Goal: Information Seeking & Learning: Check status

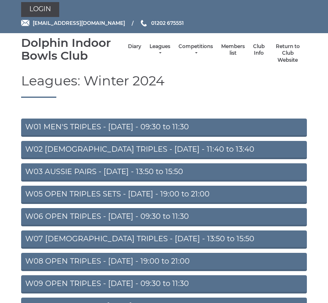
scroll to position [4, 0]
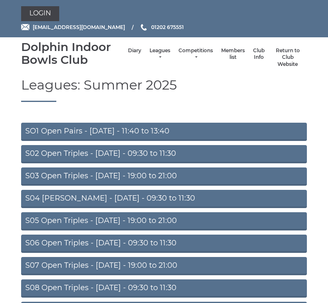
click at [151, 61] on link "Leagues" at bounding box center [160, 54] width 21 height 14
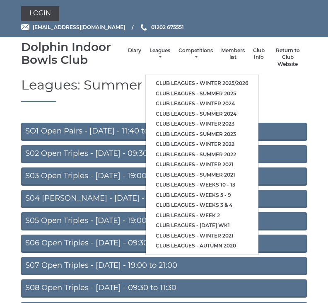
click at [226, 81] on link "Club leagues - Winter 2025/2026" at bounding box center [202, 83] width 113 height 10
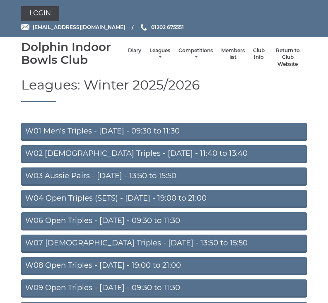
click at [165, 156] on link "W02 Ladies Triples - Monday - 11:40 to 13:40" at bounding box center [164, 154] width 286 height 18
click at [156, 157] on link "W02 Ladies Triples - Monday - 11:40 to 13:40" at bounding box center [164, 154] width 286 height 18
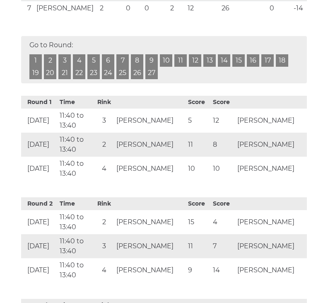
scroll to position [293, 0]
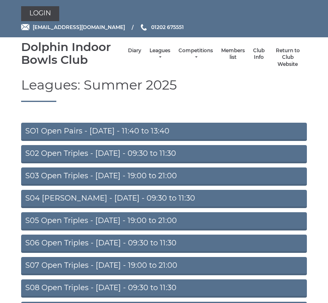
click at [155, 56] on link "Leagues" at bounding box center [160, 54] width 21 height 14
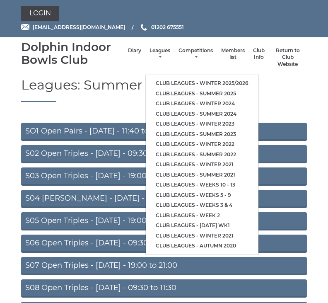
click at [231, 81] on link "Club leagues - Winter 2025/2026" at bounding box center [202, 83] width 113 height 10
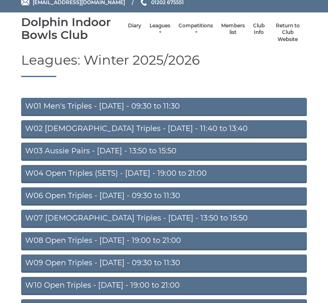
scroll to position [25, 0]
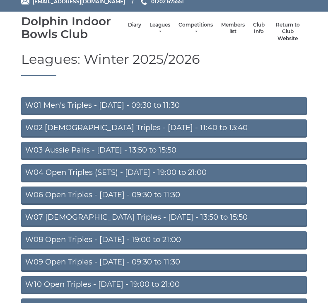
click at [208, 174] on link "W04 Open Triples (SETS) - Monday - 19:00 to 21:00" at bounding box center [164, 174] width 286 height 18
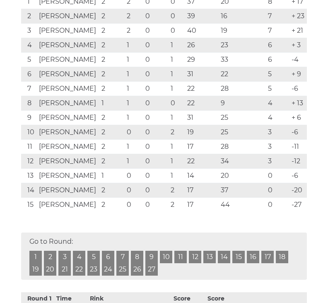
scroll to position [213, 0]
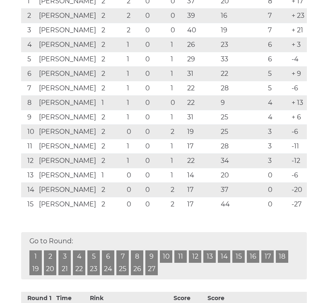
click at [36, 260] on link "1" at bounding box center [35, 256] width 12 height 12
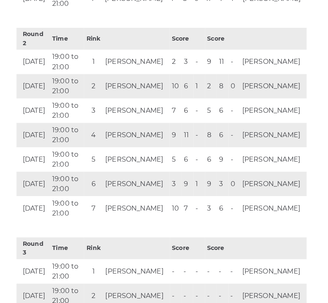
scroll to position [676, 0]
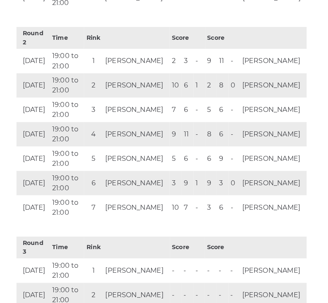
click at [202, 144] on td "-" at bounding box center [202, 156] width 12 height 24
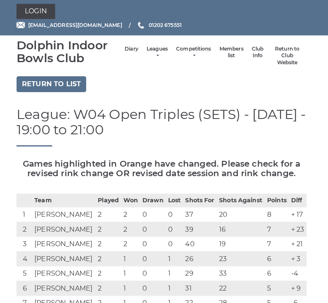
scroll to position [0, 0]
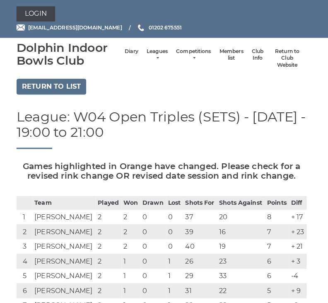
click at [56, 87] on link "Return to list" at bounding box center [55, 86] width 69 height 16
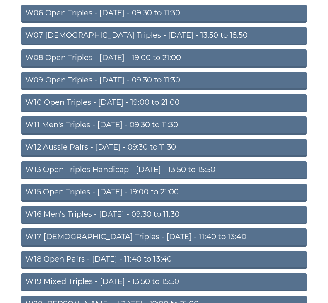
scroll to position [209, 0]
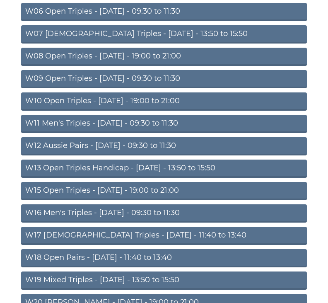
click at [148, 169] on link "W13 Open Triples Handicap - [DATE] - 13:50 to 15:50" at bounding box center [164, 169] width 286 height 18
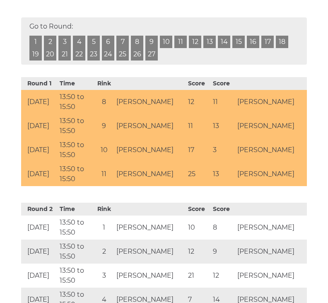
scroll to position [341, 0]
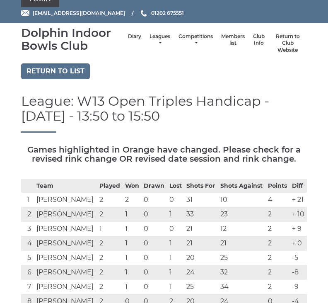
scroll to position [0, 0]
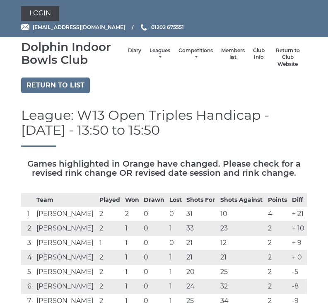
click at [62, 84] on link "Return to list" at bounding box center [55, 86] width 69 height 16
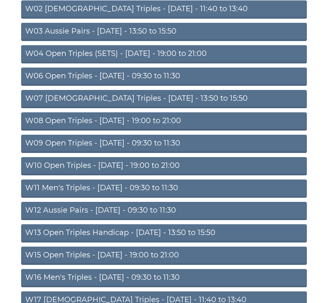
scroll to position [145, 0]
click at [115, 255] on link "W15 Open Triples - [DATE] - 19:00 to 21:00" at bounding box center [164, 256] width 286 height 18
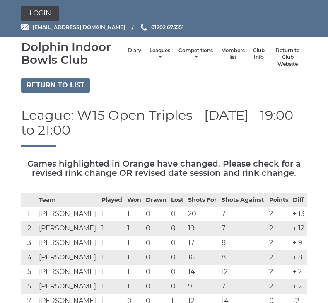
click at [193, 56] on link "Competitions" at bounding box center [196, 54] width 34 height 14
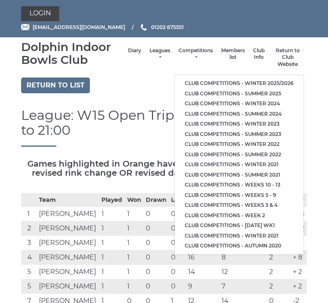
click at [275, 81] on link "Club competitions - Winter 2025/2026" at bounding box center [239, 83] width 129 height 10
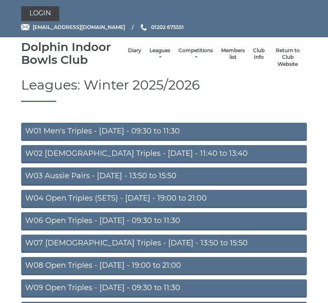
scroll to position [171, 0]
